Goal: Information Seeking & Learning: Learn about a topic

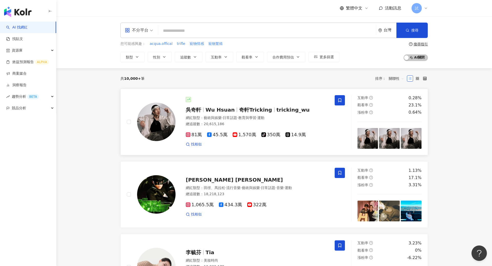
click at [232, 117] on span "日常話題" at bounding box center [230, 118] width 14 height 4
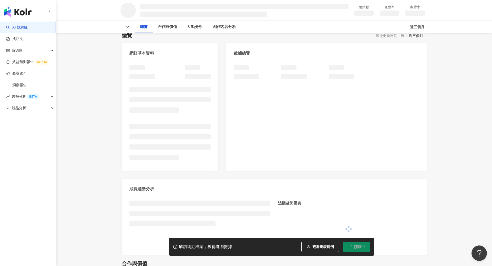
scroll to position [49, 0]
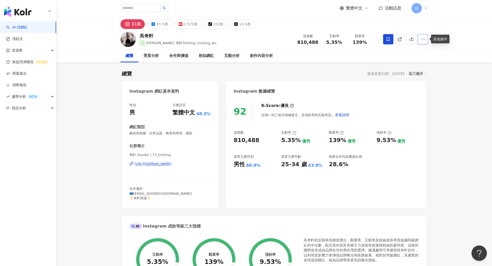
click at [424, 40] on icon "button" at bounding box center [423, 39] width 5 height 5
click at [371, 57] on div "總覽 受眾分析 合作與價值 相似網紅 互動分析 創作內容分析" at bounding box center [275, 55] width 308 height 13
click at [134, 7] on input "search" at bounding box center [141, 8] width 40 height 8
type input "*"
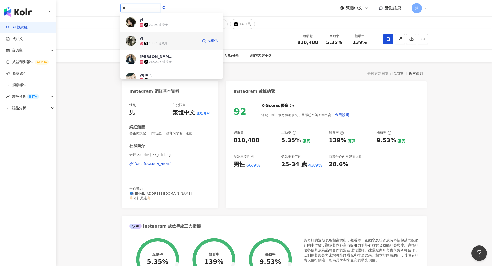
type input "*"
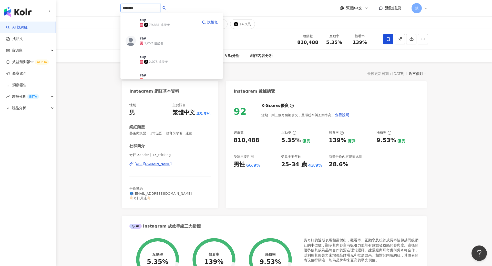
type input "*********"
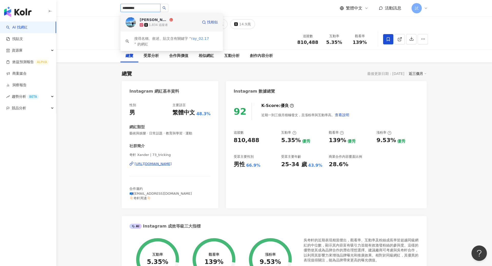
click at [182, 22] on div "Ray Peng 1,834 追蹤者" at bounding box center [169, 22] width 58 height 10
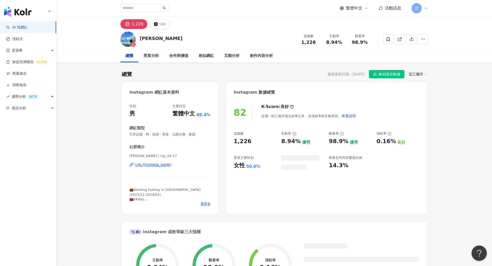
click at [382, 73] on span "解鎖最新數據" at bounding box center [390, 74] width 22 height 8
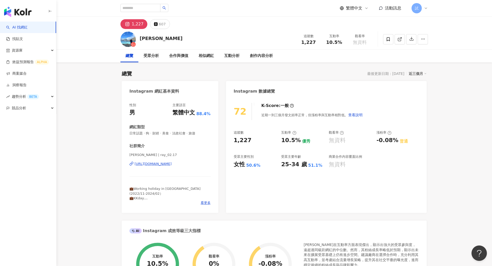
click at [28, 25] on link "AI 找網紅" at bounding box center [17, 27] width 22 height 5
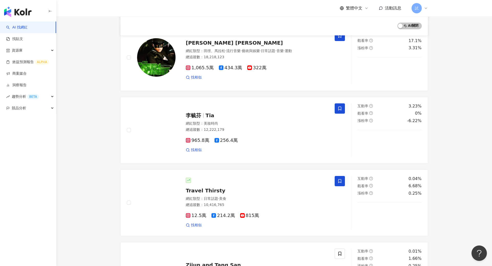
scroll to position [137, 0]
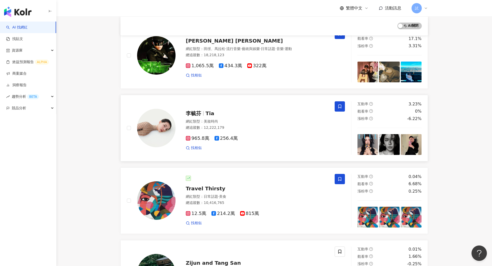
click at [239, 117] on div "李毓芬 Tia 網紅類型 ： 美妝時尚 總追蹤數 ： 12,222,179 965.8萬 256.4萬 找相似" at bounding box center [252, 128] width 153 height 45
click at [425, 10] on div "試" at bounding box center [420, 8] width 16 height 10
click at [436, 71] on span "切換工作區" at bounding box center [431, 70] width 18 height 4
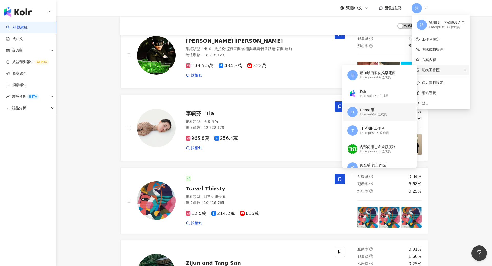
scroll to position [58, 0]
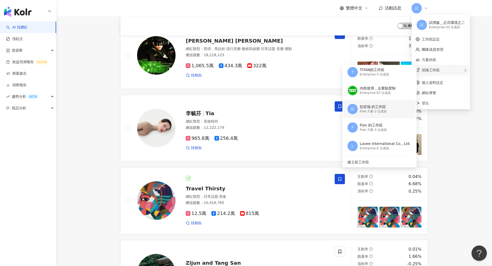
click at [386, 107] on div "彭笙瑞 的工作區" at bounding box center [373, 106] width 27 height 5
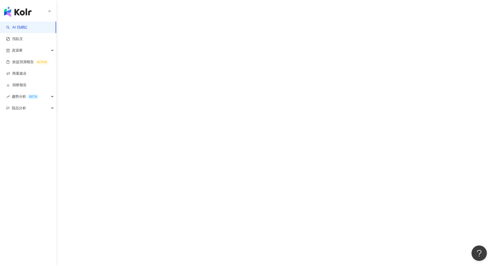
scroll to position [0, 0]
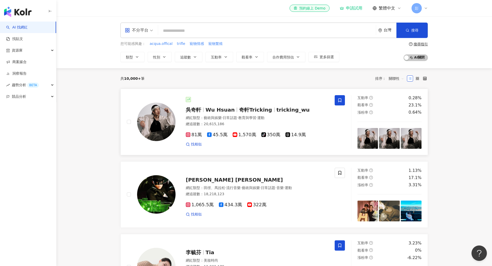
click at [282, 119] on div "網紅類型 ： 藝術與娛樂 · 日常話題 · 教育與學習 · 運動" at bounding box center [257, 117] width 143 height 5
click at [147, 31] on div "不分平台" at bounding box center [137, 30] width 24 height 8
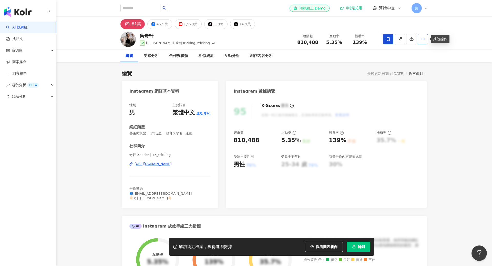
click at [425, 40] on icon "button" at bounding box center [423, 39] width 5 height 5
click at [38, 54] on div "資源庫" at bounding box center [28, 51] width 56 height 12
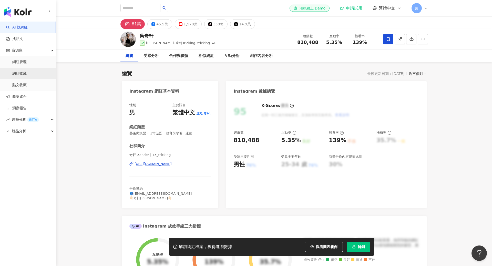
click at [27, 73] on link "網紅收藏" at bounding box center [19, 73] width 14 height 5
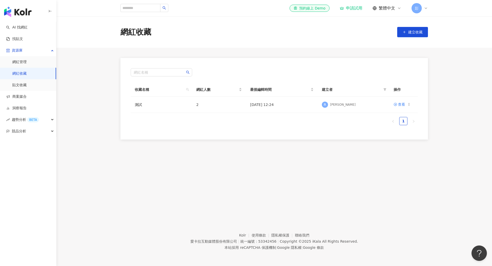
click at [424, 6] on div "彭" at bounding box center [420, 8] width 16 height 10
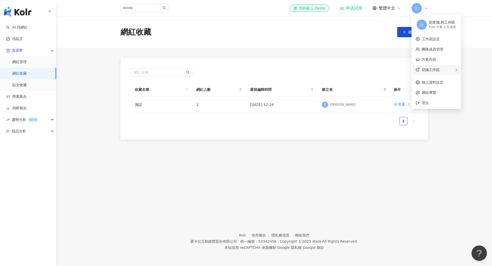
click at [429, 68] on span "切換工作區" at bounding box center [431, 70] width 18 height 4
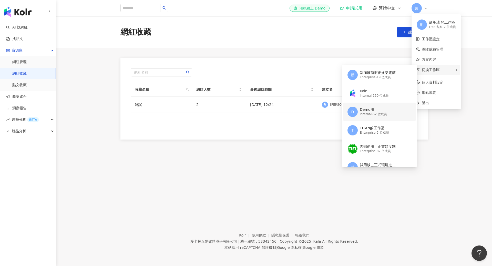
scroll to position [59, 0]
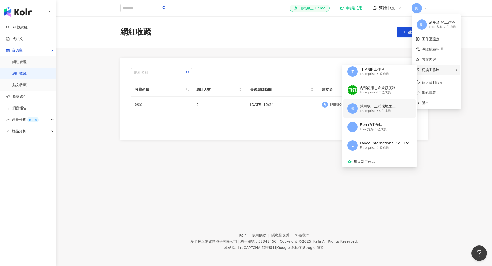
click at [387, 104] on div "試用版＿正式環境之二" at bounding box center [378, 106] width 36 height 5
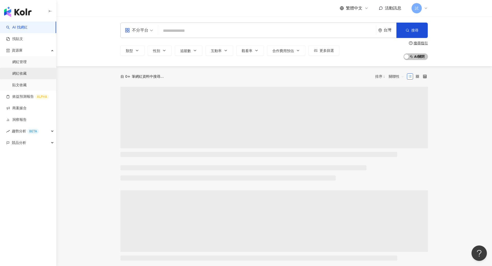
click at [27, 76] on link "網紅收藏" at bounding box center [19, 73] width 14 height 5
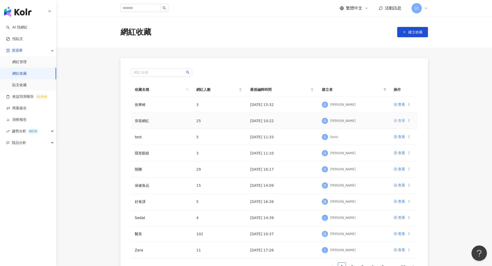
click at [400, 119] on div "查看" at bounding box center [401, 121] width 7 height 6
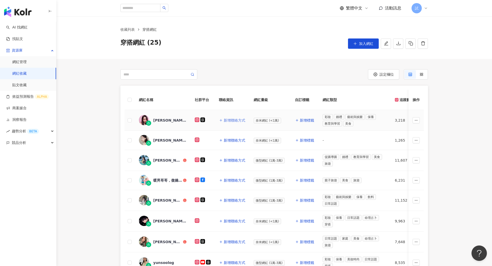
click at [235, 121] on span "新增聯絡方式" at bounding box center [235, 120] width 22 height 4
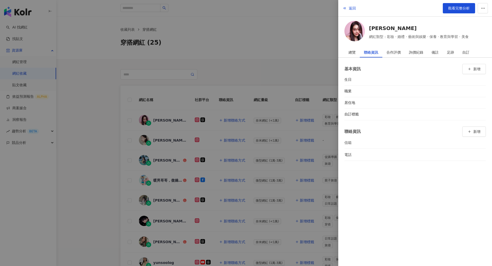
click at [266, 76] on div at bounding box center [246, 133] width 492 height 266
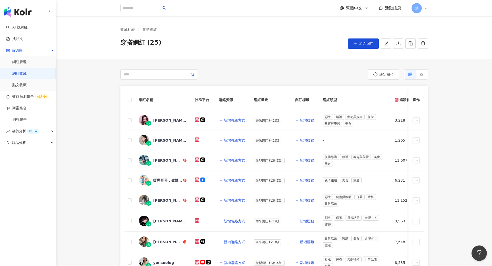
click at [426, 4] on div "試" at bounding box center [420, 8] width 16 height 10
click at [436, 72] on span "切換工作區" at bounding box center [431, 70] width 18 height 4
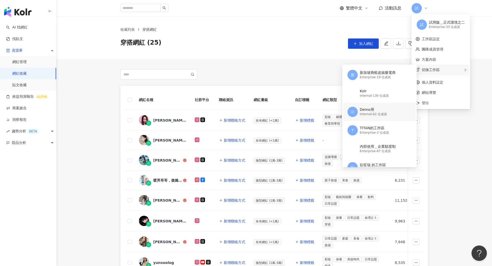
scroll to position [59, 0]
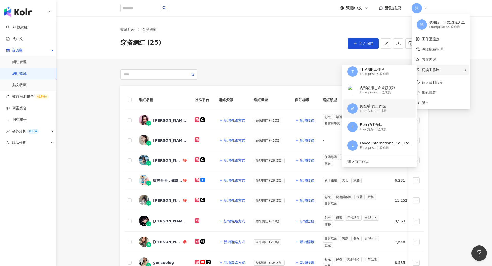
click at [392, 107] on div "[PERSON_NAME] 的工作區 Free 方案 - 2 位成員" at bounding box center [379, 108] width 63 height 18
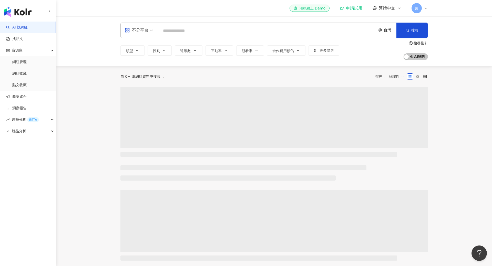
click at [186, 32] on input "search" at bounding box center [267, 31] width 214 height 10
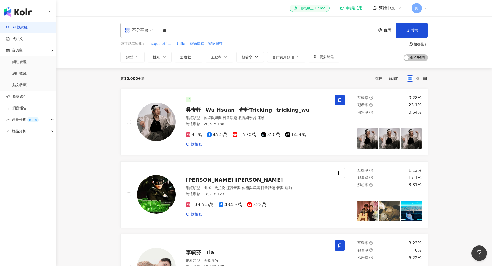
type input "*"
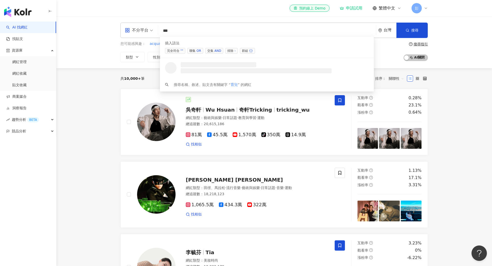
click at [209, 49] on span "交集 AND" at bounding box center [214, 51] width 18 height 6
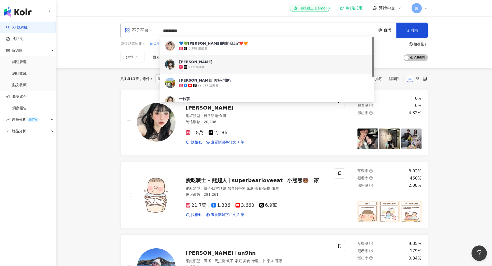
click at [91, 66] on div "不分平台 ********* 台灣 搜尋 429c9465-7470-48c7-965f-6178145abb98 e09326b4-4ae4-4e49-bc…" at bounding box center [274, 42] width 436 height 52
drag, startPoint x: 212, startPoint y: 29, endPoint x: 109, endPoint y: 29, distance: 103.6
click at [109, 29] on div "不分平台 ********* 台灣 搜尋 429c9465-7470-48c7-965f-6178145abb98 e09326b4-4ae4-4e49-bc…" at bounding box center [274, 42] width 436 height 52
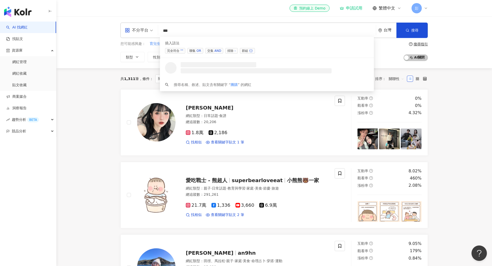
click at [211, 49] on span "交集 AND" at bounding box center [214, 51] width 18 height 6
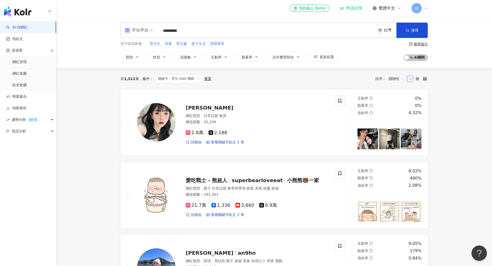
type input "*********"
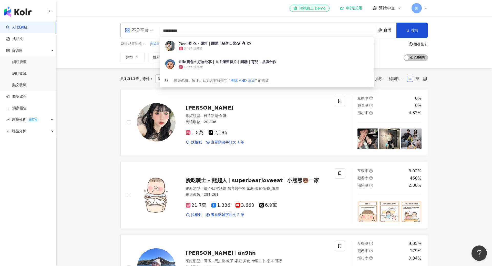
scroll to position [3, 0]
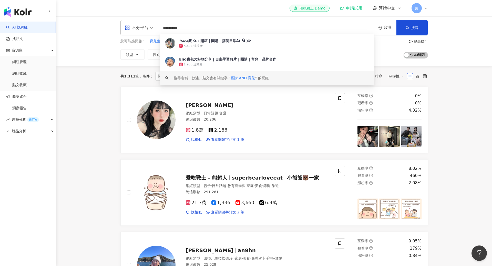
click at [393, 77] on span "關聯性" at bounding box center [396, 76] width 15 height 8
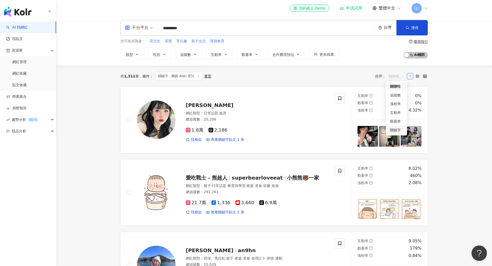
click at [397, 128] on div "關鍵字" at bounding box center [396, 130] width 13 height 6
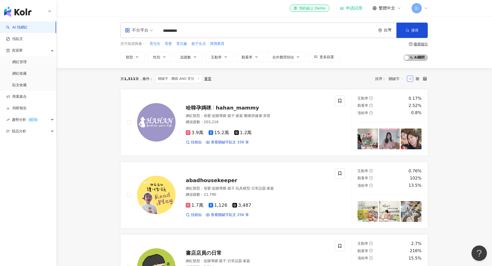
click at [397, 76] on span "關鍵字" at bounding box center [396, 79] width 15 height 8
click at [399, 100] on div "追蹤數" at bounding box center [396, 98] width 13 height 6
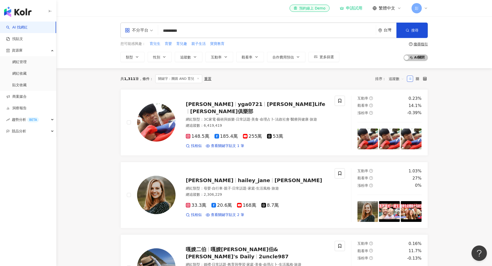
click at [426, 8] on icon at bounding box center [426, 8] width 2 height 1
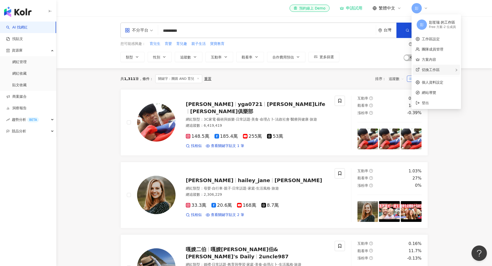
click at [440, 74] on div "切換工作區" at bounding box center [436, 70] width 47 height 10
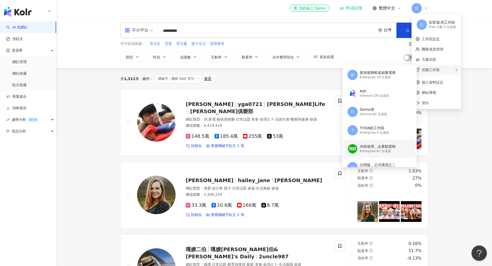
scroll to position [59, 0]
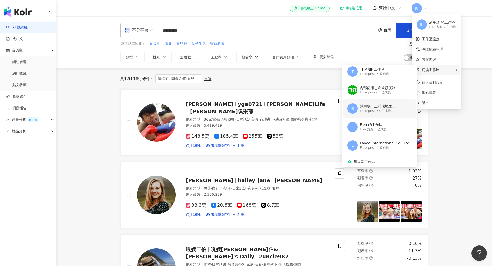
click at [391, 113] on div "試用版＿正式環境之二 Enterprise - 33 位成員" at bounding box center [378, 108] width 36 height 10
